Goal: Obtain resource: Obtain resource

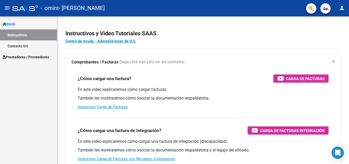
click at [37, 55] on span "Prestadores / Proveedores" at bounding box center [26, 57] width 47 height 6
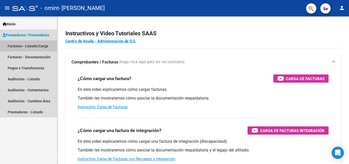
click at [40, 45] on link "Facturas - Listado/Carga" at bounding box center [28, 45] width 57 height 11
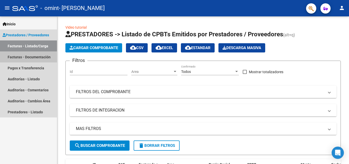
click at [40, 54] on link "Facturas - Documentación" at bounding box center [28, 56] width 57 height 11
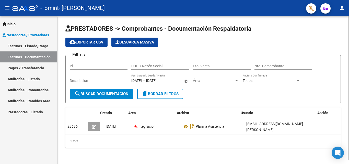
scroll to position [0, 6]
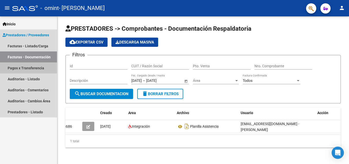
click at [25, 67] on link "Pagos x Transferencia" at bounding box center [28, 67] width 57 height 11
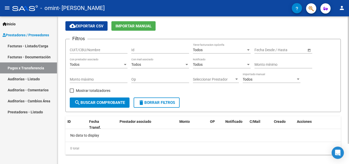
scroll to position [24, 0]
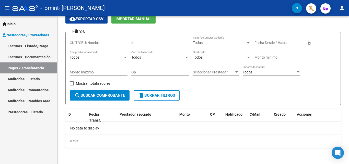
click at [33, 77] on link "Auditorías - Listado" at bounding box center [28, 78] width 57 height 11
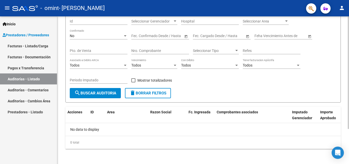
scroll to position [46, 0]
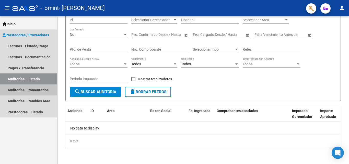
click at [40, 90] on link "Auditorías - Comentarios" at bounding box center [28, 89] width 57 height 11
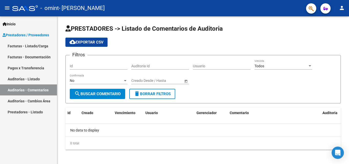
click at [40, 111] on link "Prestadores - Listado" at bounding box center [28, 111] width 57 height 11
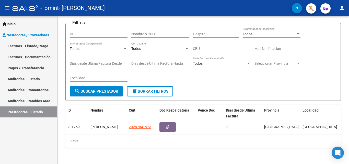
click at [40, 33] on span "Prestadores / Proveedores" at bounding box center [26, 35] width 47 height 6
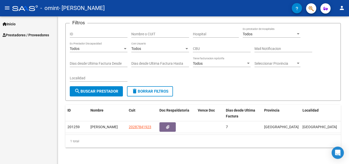
click at [5, 7] on mat-icon "menu" at bounding box center [7, 8] width 6 height 6
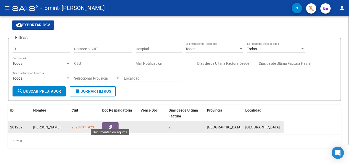
click at [111, 122] on button "button" at bounding box center [110, 126] width 16 height 9
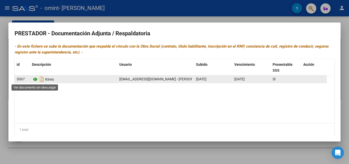
click at [35, 80] on icon at bounding box center [35, 79] width 7 height 6
click at [44, 78] on icon "Descargar documento" at bounding box center [42, 79] width 7 height 8
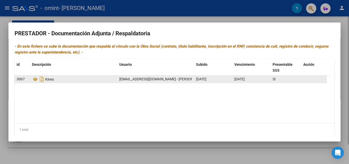
click at [0, 108] on div at bounding box center [174, 82] width 349 height 164
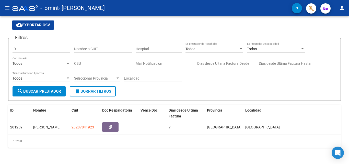
click at [6, 7] on mat-icon "menu" at bounding box center [7, 8] width 6 height 6
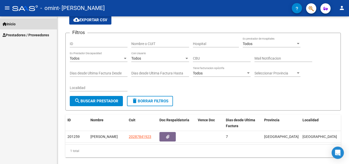
click at [19, 24] on link "Inicio" at bounding box center [28, 23] width 57 height 11
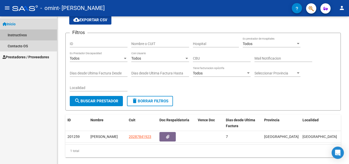
click at [23, 34] on link "Instructivos" at bounding box center [28, 34] width 57 height 11
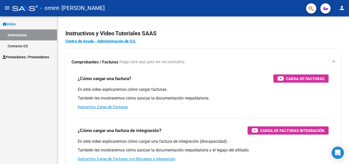
click at [31, 57] on span "Prestadores / Proveedores" at bounding box center [26, 57] width 47 height 6
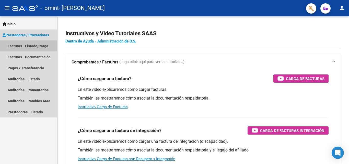
click at [32, 44] on link "Facturas - Listado/Carga" at bounding box center [28, 45] width 57 height 11
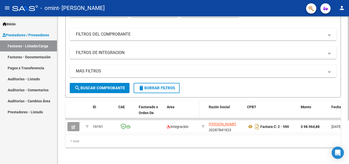
scroll to position [62, 0]
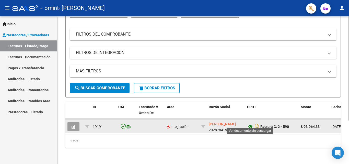
click at [250, 123] on icon at bounding box center [250, 126] width 7 height 6
click at [256, 124] on icon "Descargar documento" at bounding box center [257, 126] width 7 height 8
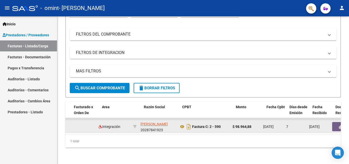
scroll to position [0, 96]
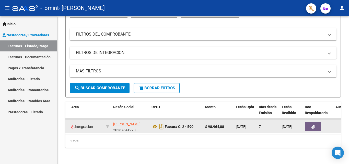
click at [314, 125] on icon "button" at bounding box center [312, 127] width 3 height 4
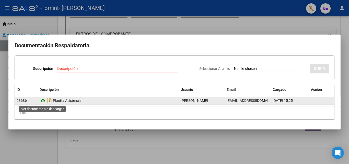
click at [40, 99] on icon at bounding box center [43, 101] width 7 height 6
